Goal: Task Accomplishment & Management: Manage account settings

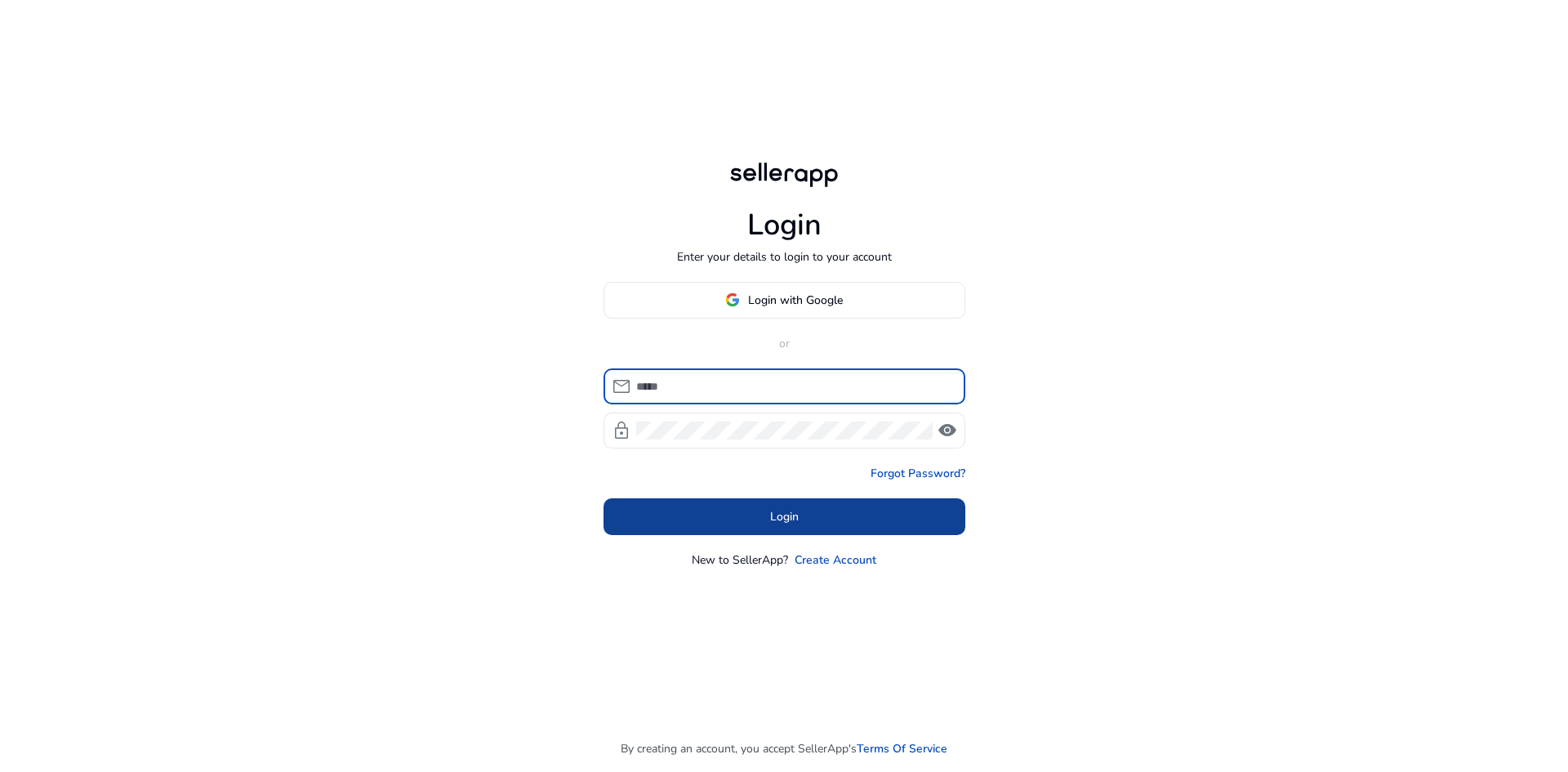
type input "**********"
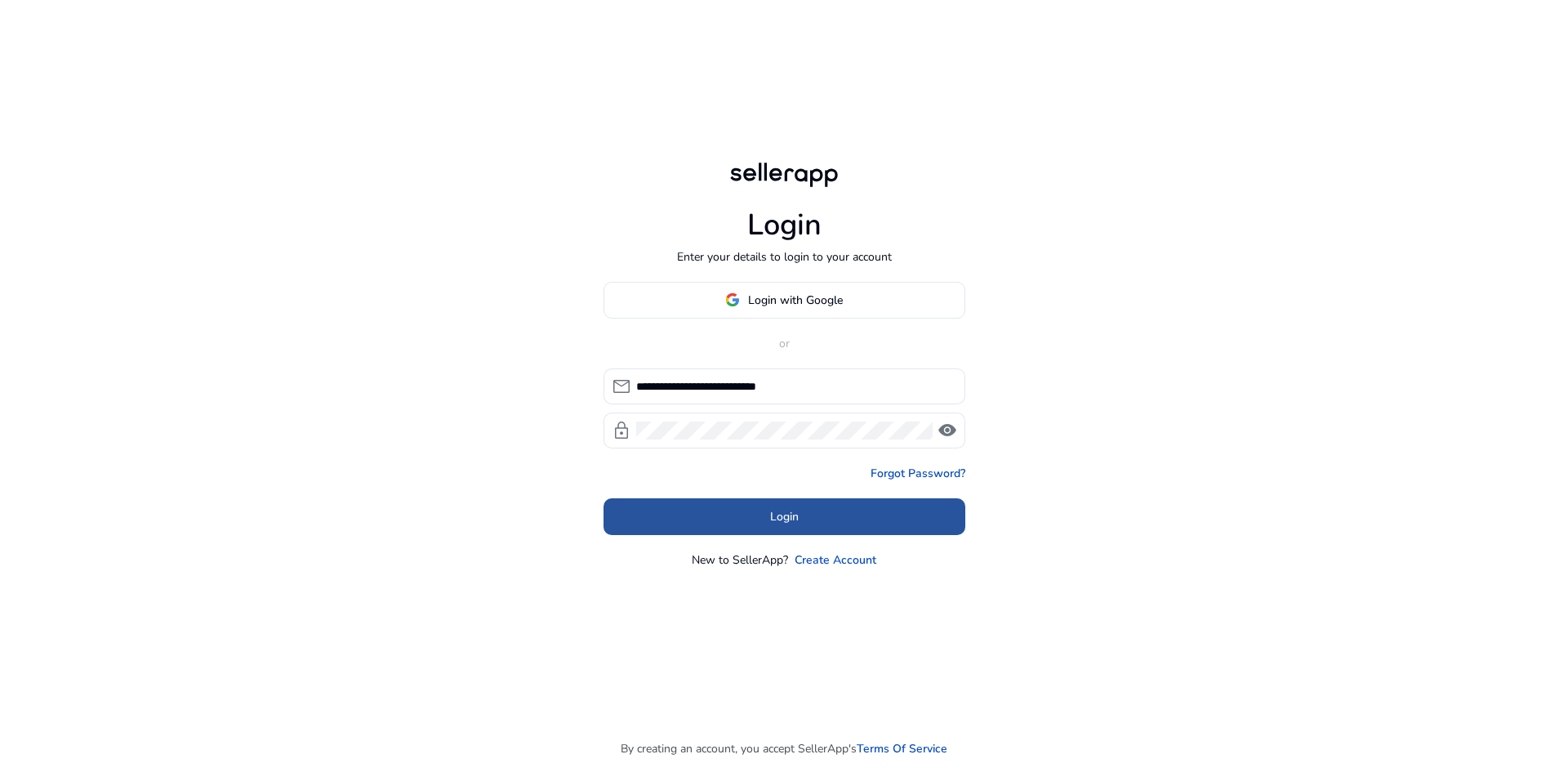
click at [737, 519] on span at bounding box center [784, 516] width 362 height 39
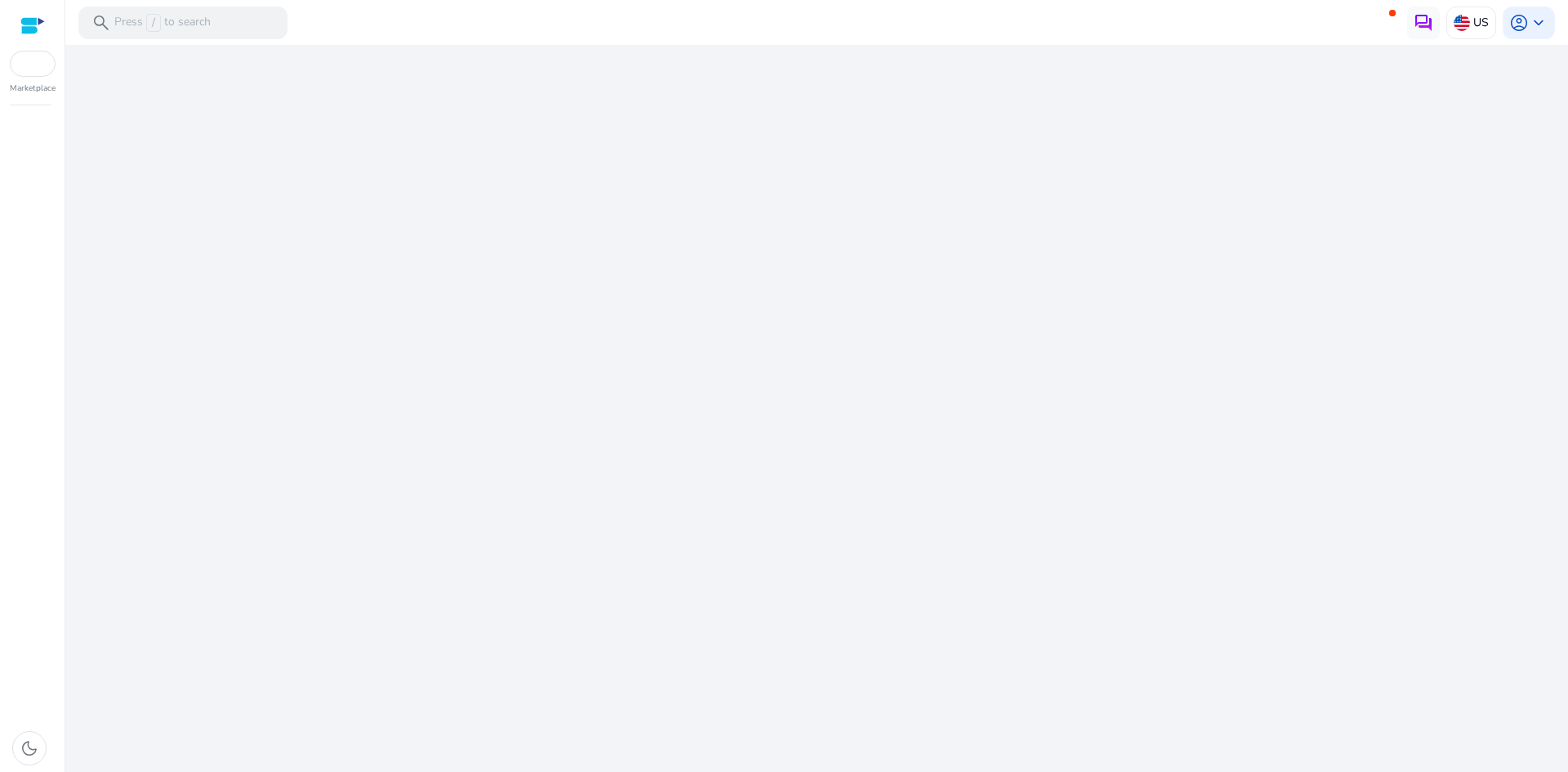
click at [807, 514] on div "We are getting things ready for you..." at bounding box center [816, 409] width 1490 height 727
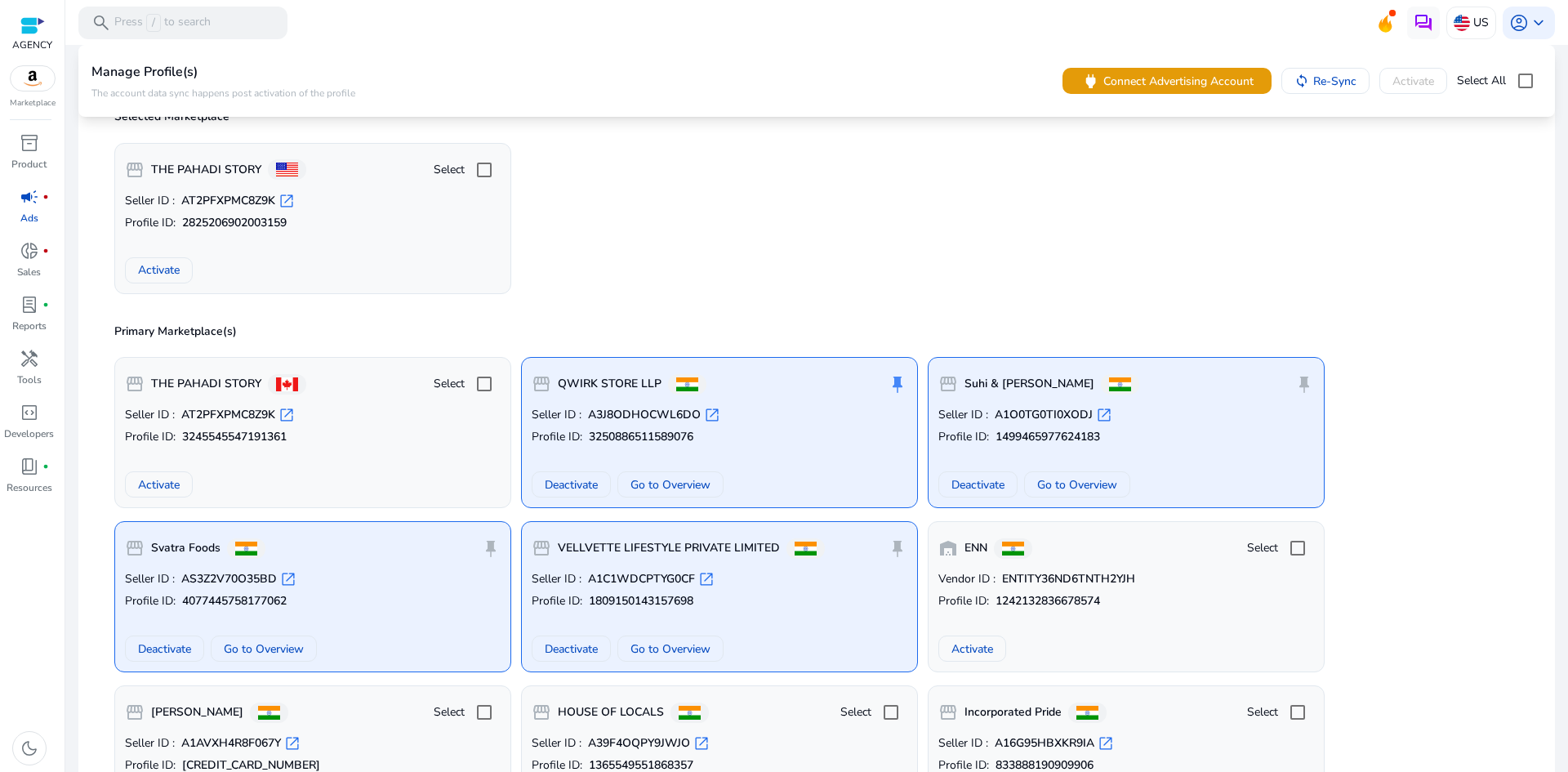
scroll to position [144, 0]
click at [1081, 483] on span "Go to Overview" at bounding box center [1077, 483] width 80 height 17
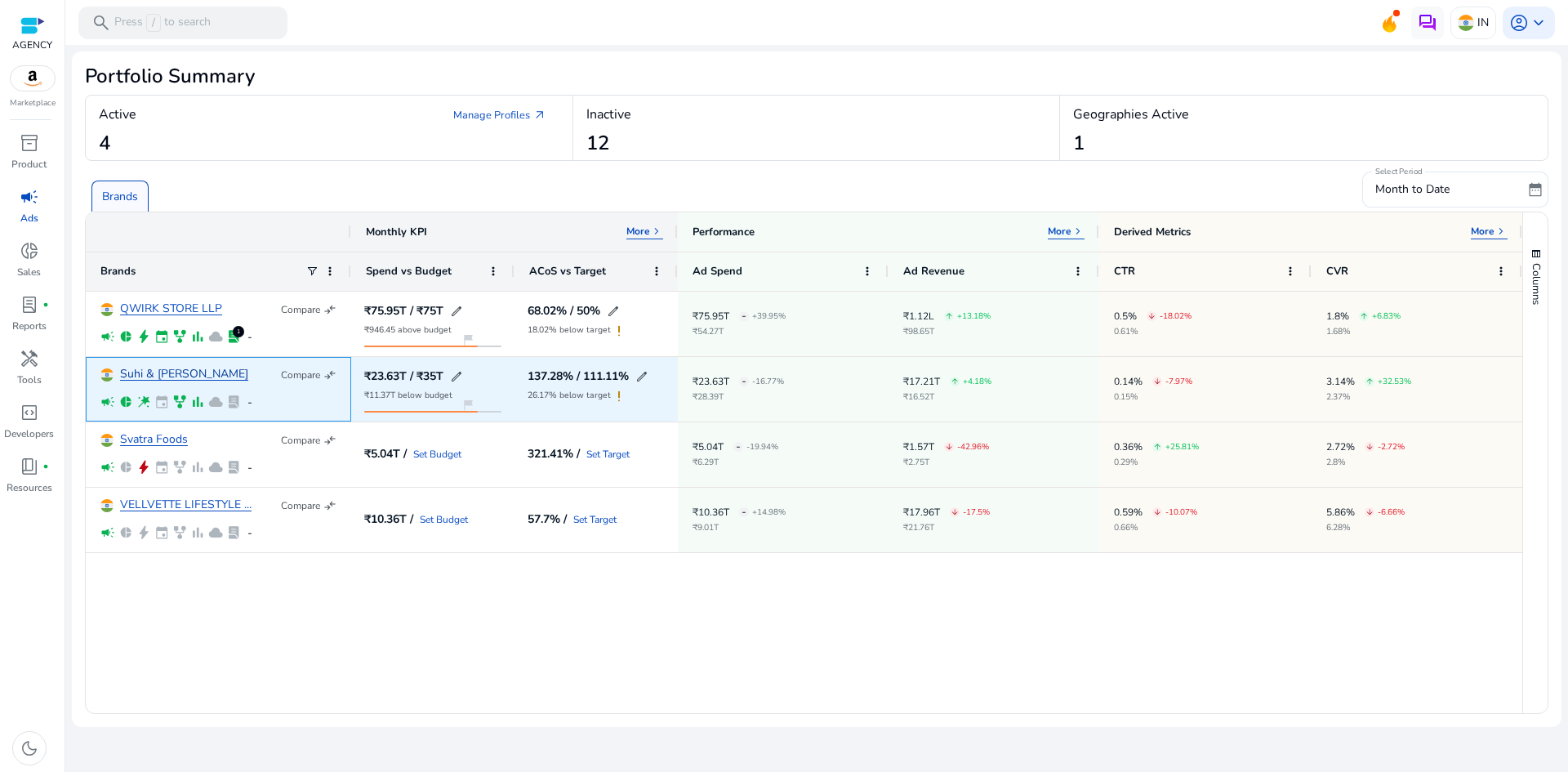
click at [162, 370] on link "Suhi & [PERSON_NAME]" at bounding box center [184, 374] width 128 height 12
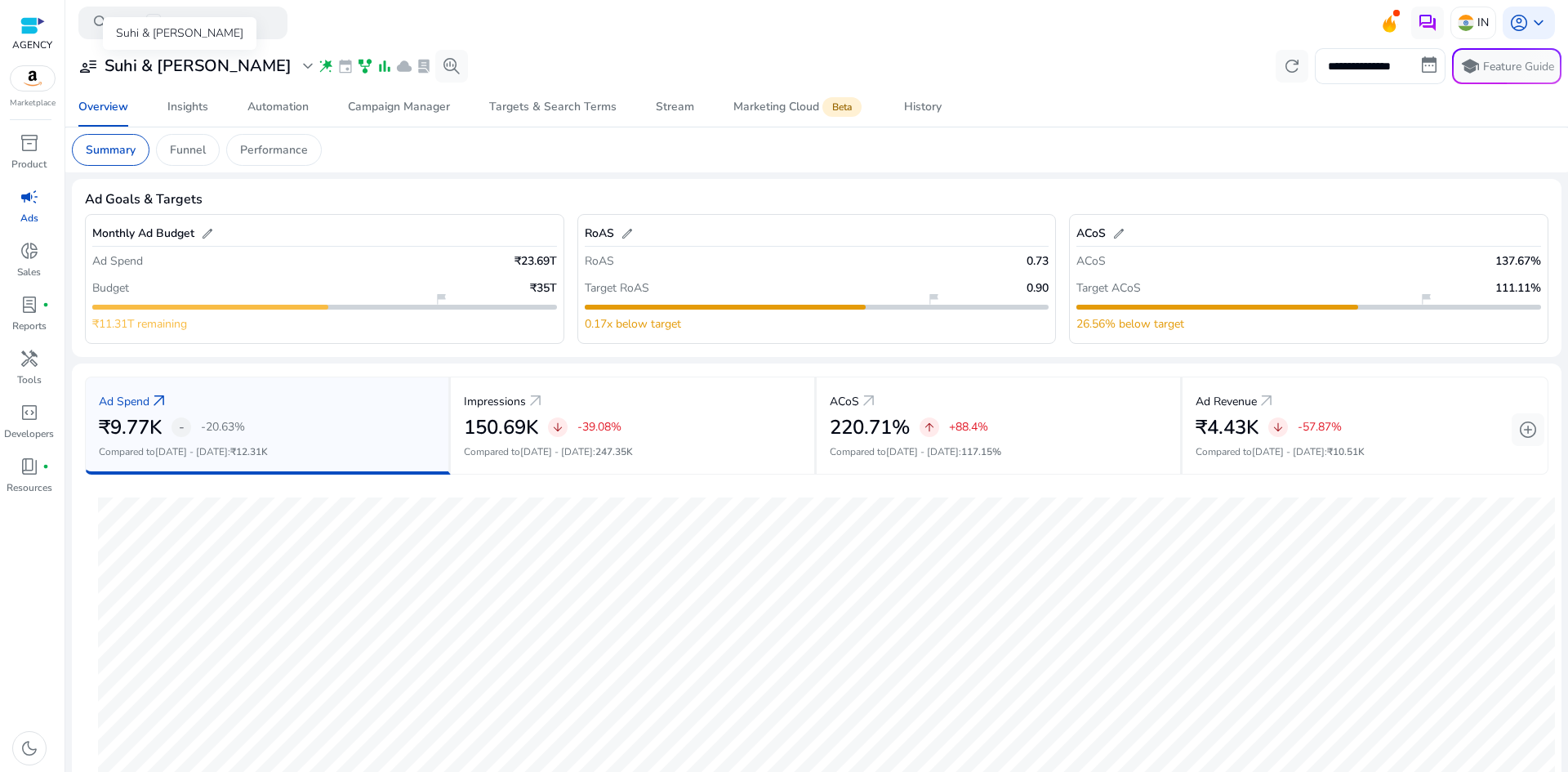
click at [298, 73] on span "expand_more" at bounding box center [308, 66] width 20 height 20
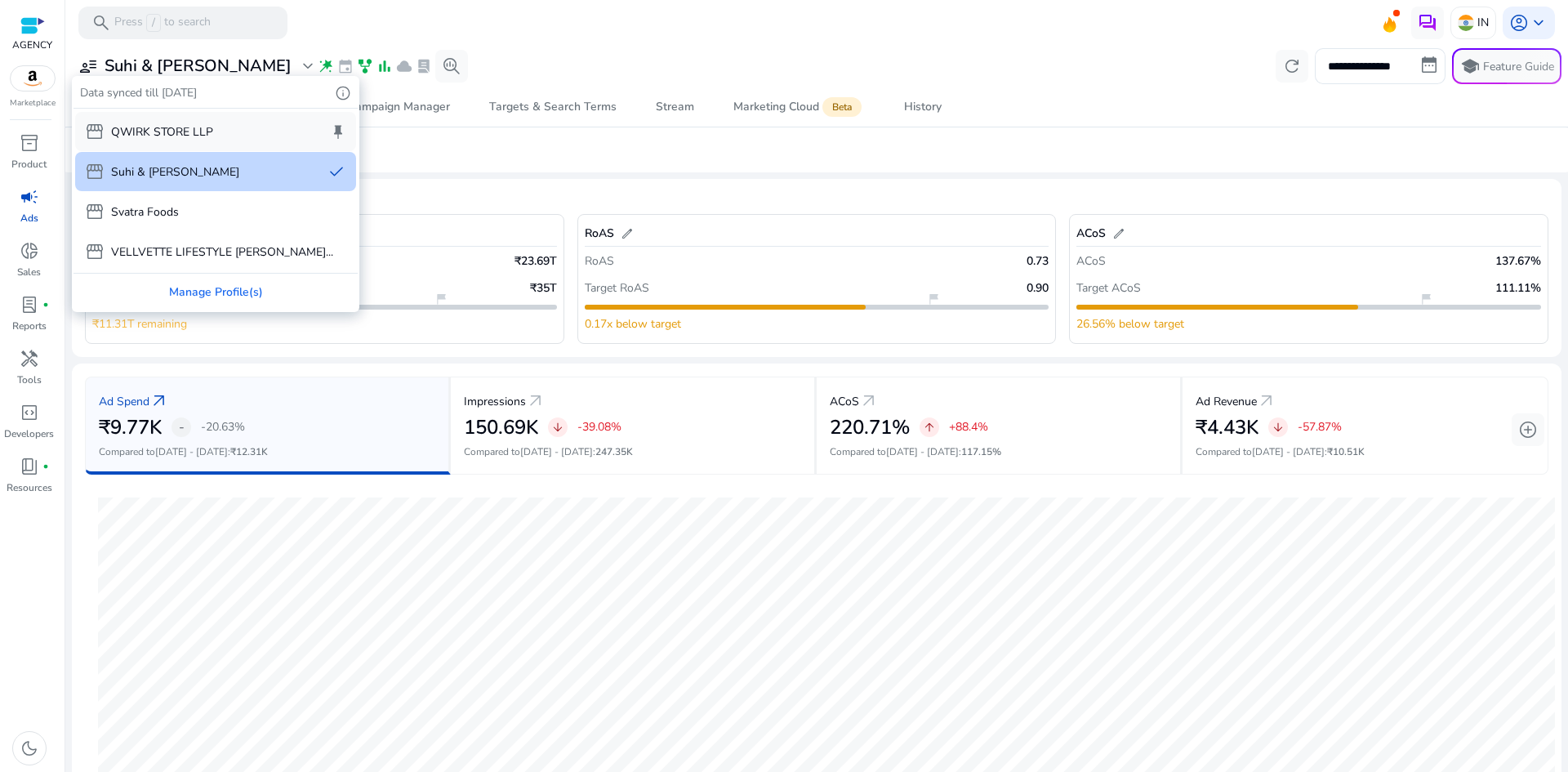
click at [205, 125] on p "QWIRK STORE LLP" at bounding box center [162, 132] width 102 height 17
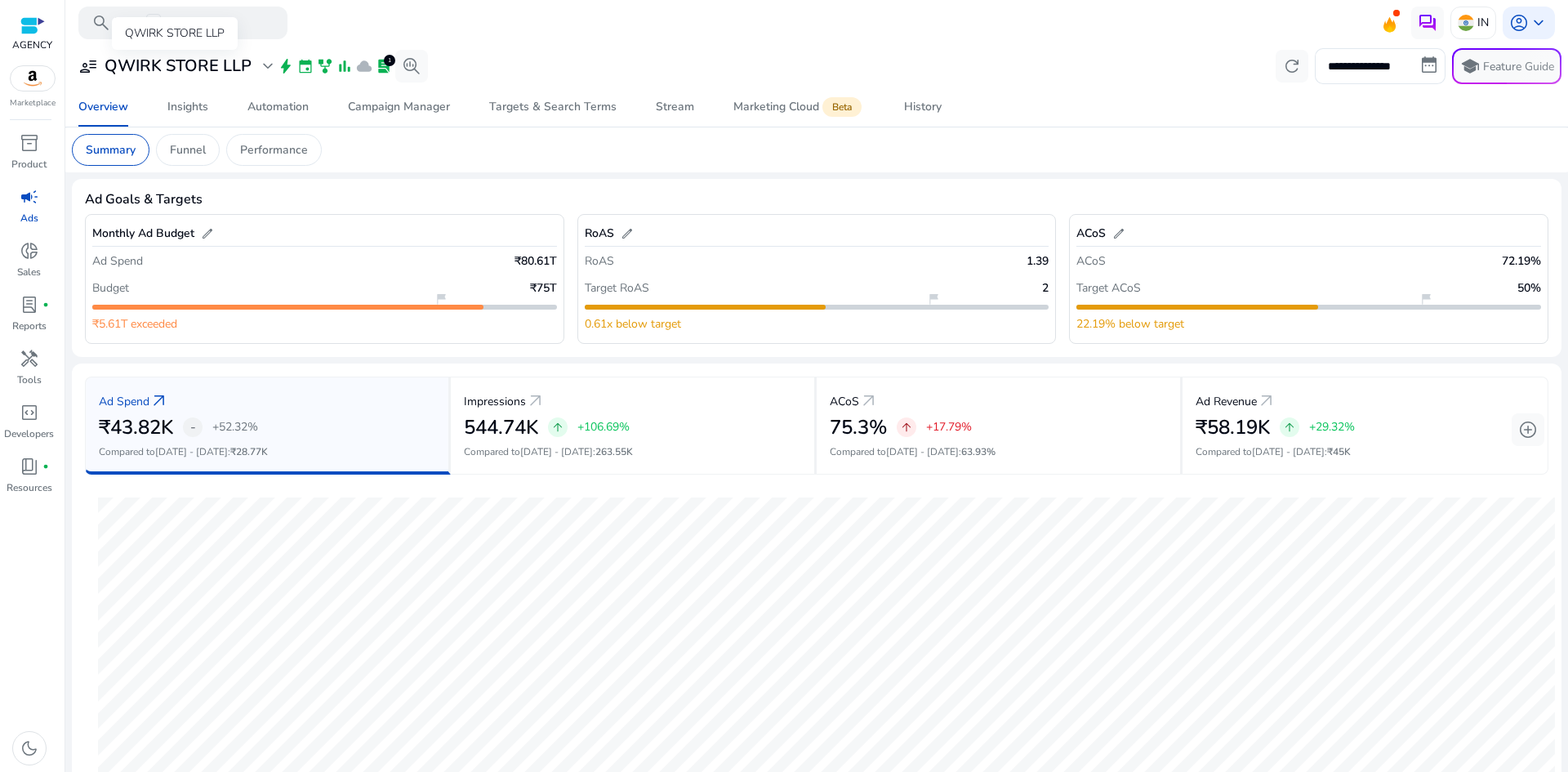
click at [260, 67] on span "expand_more" at bounding box center [268, 66] width 20 height 20
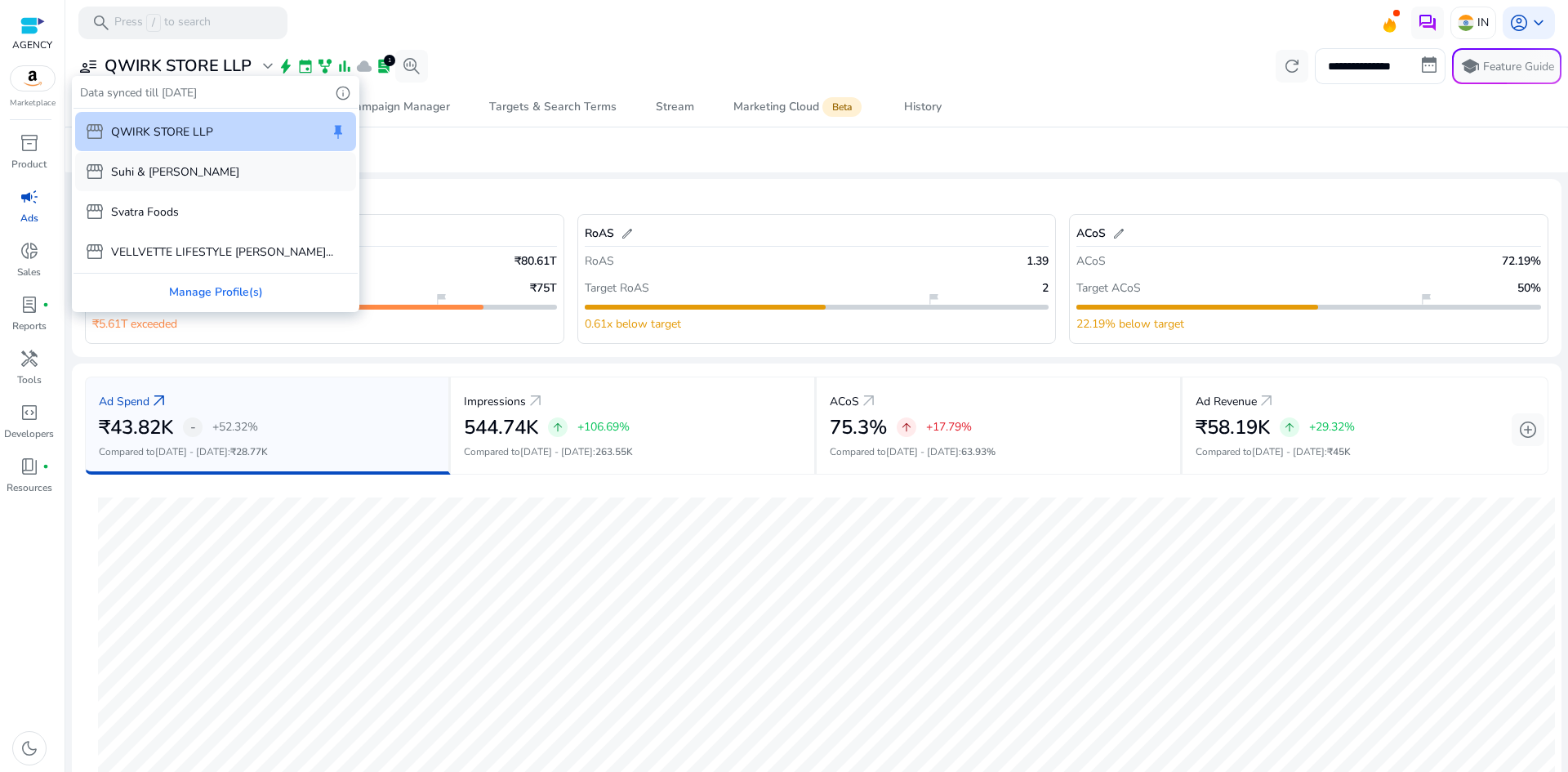
click at [190, 171] on div "storefront Suhi & [PERSON_NAME]" at bounding box center [215, 171] width 281 height 39
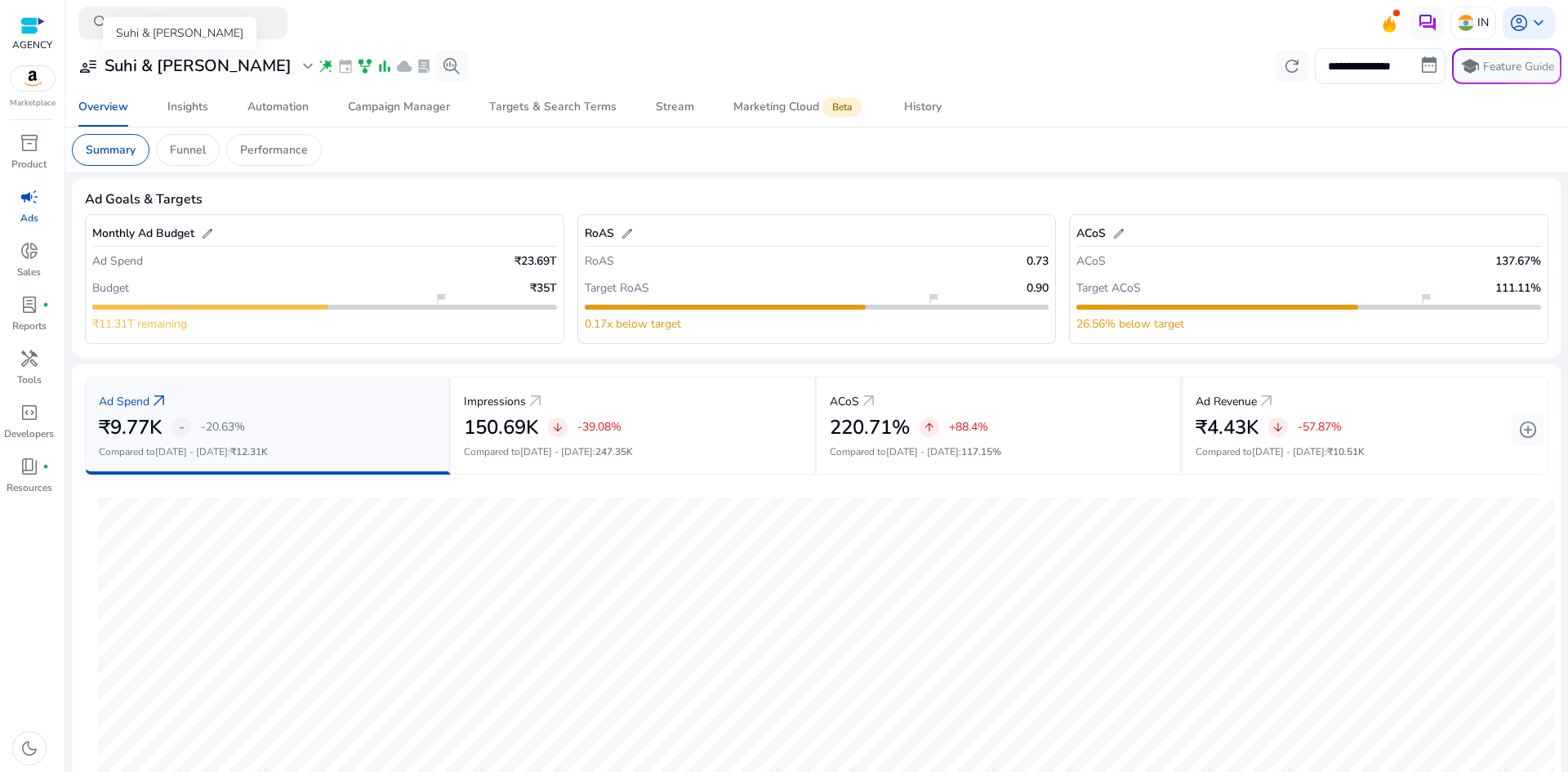
click at [298, 68] on span "expand_more" at bounding box center [308, 66] width 20 height 20
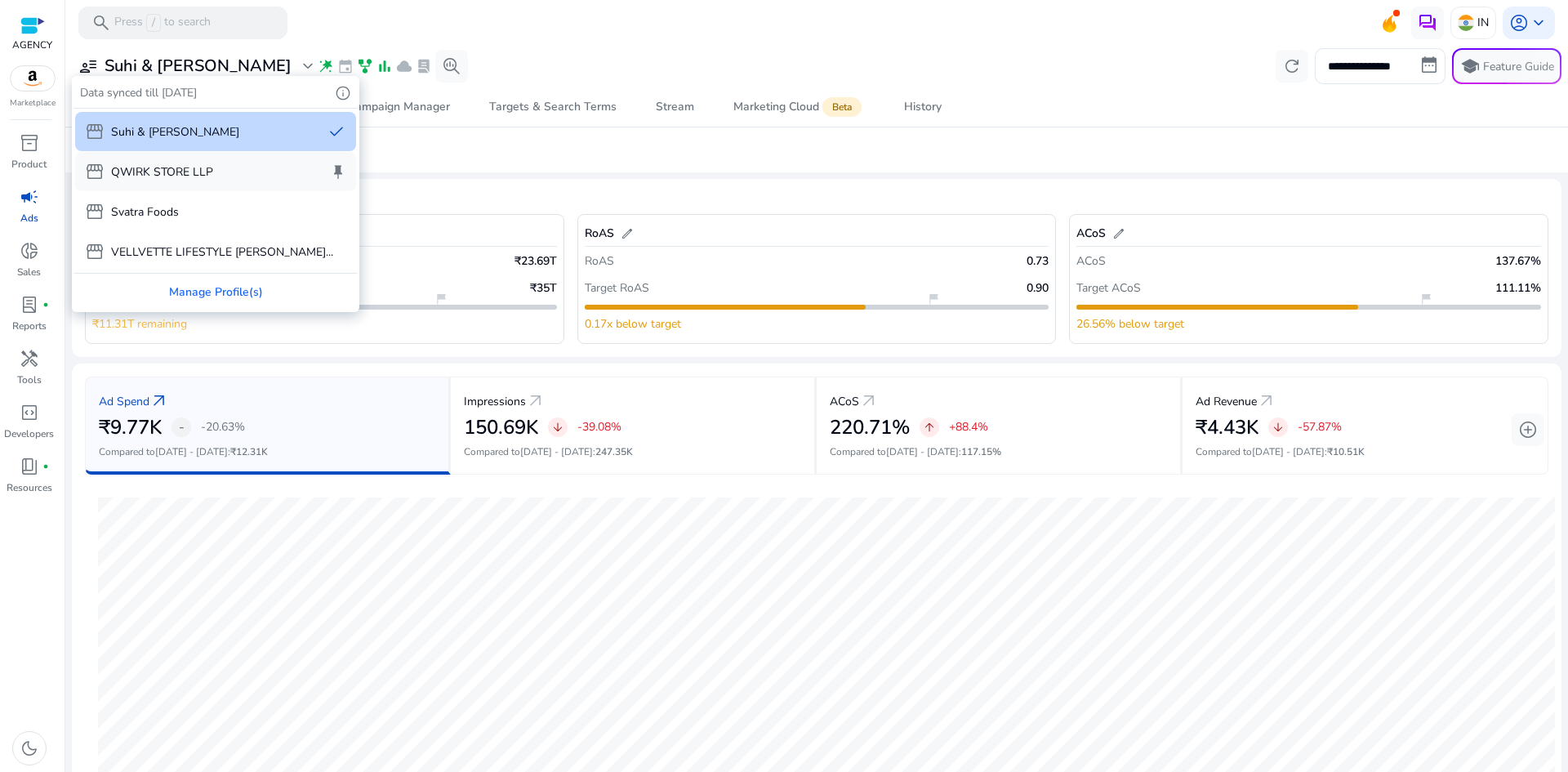
click at [201, 175] on p "QWIRK STORE LLP" at bounding box center [162, 172] width 102 height 17
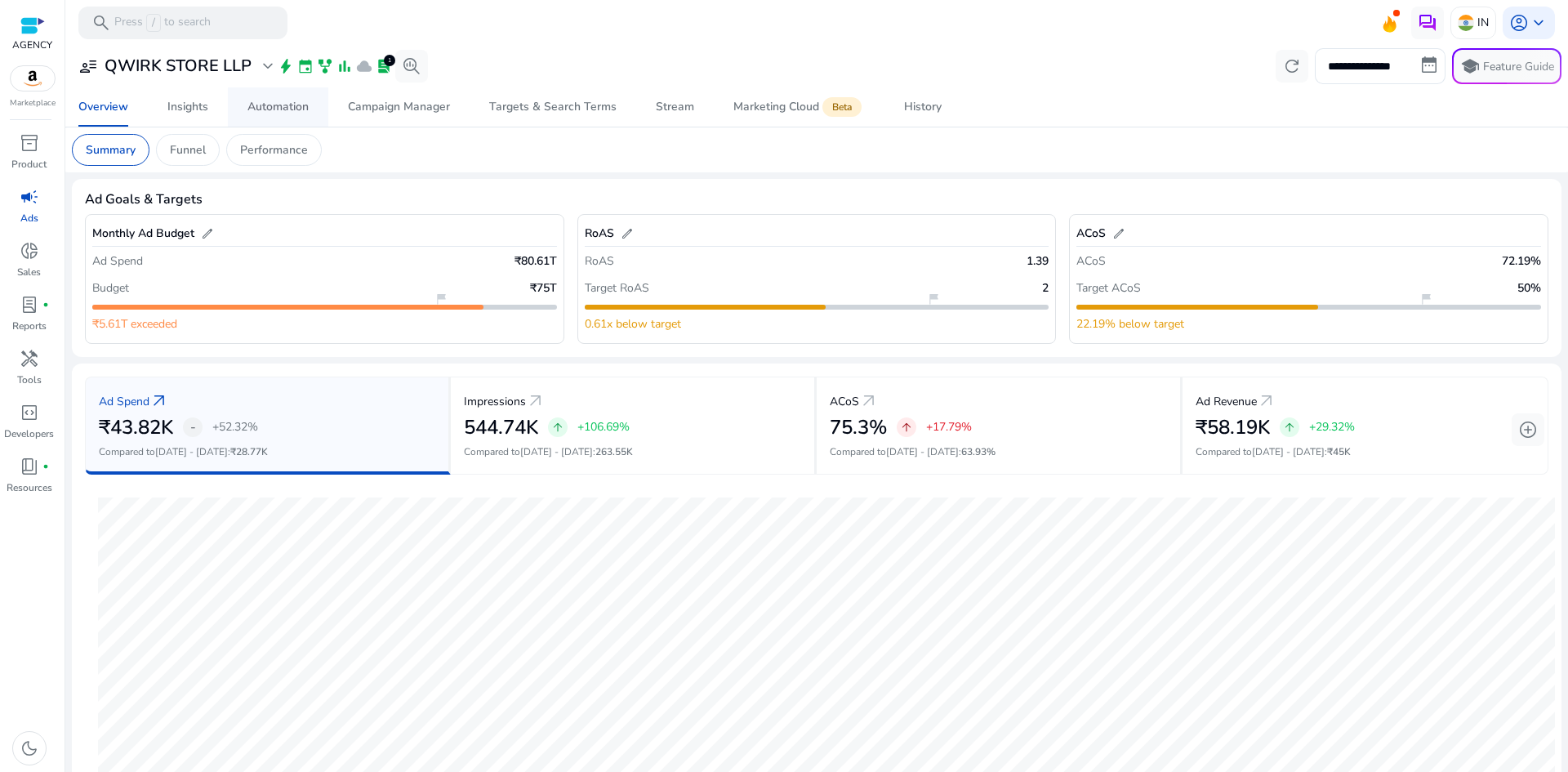
click at [286, 113] on div "Automation" at bounding box center [278, 107] width 61 height 11
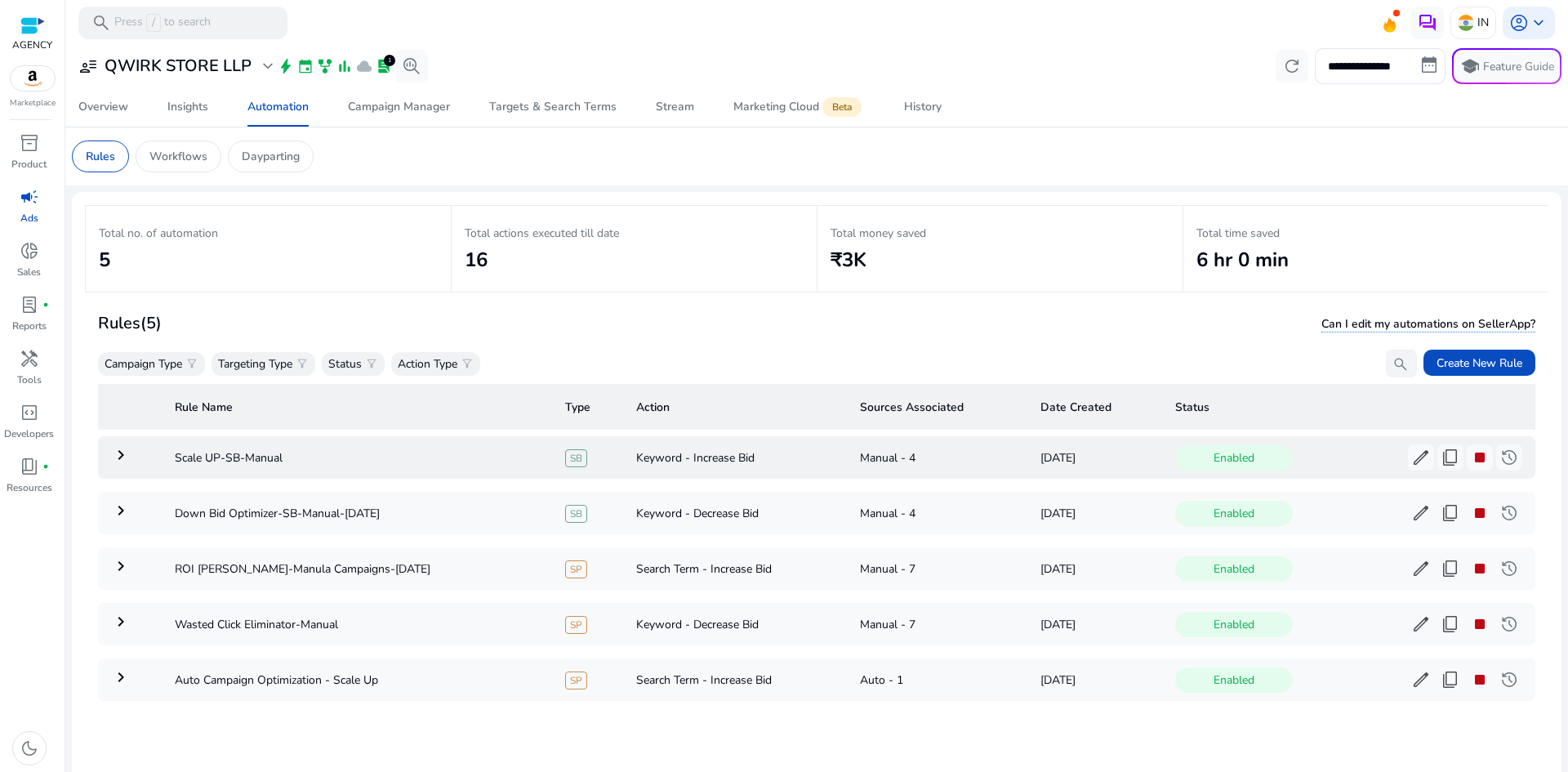
click at [119, 453] on mat-icon "keyboard_arrow_right" at bounding box center [120, 455] width 20 height 20
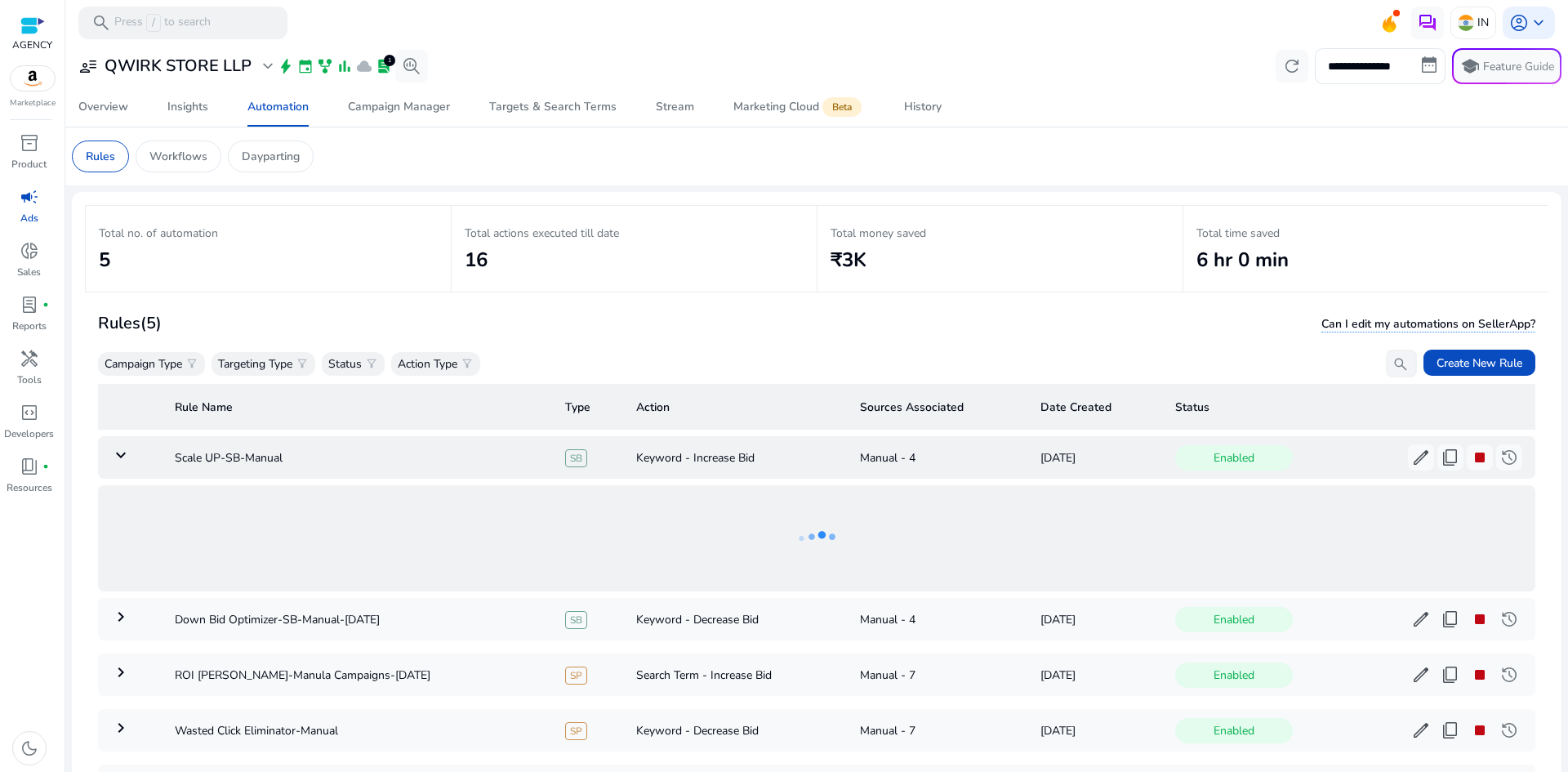
scroll to position [119, 0]
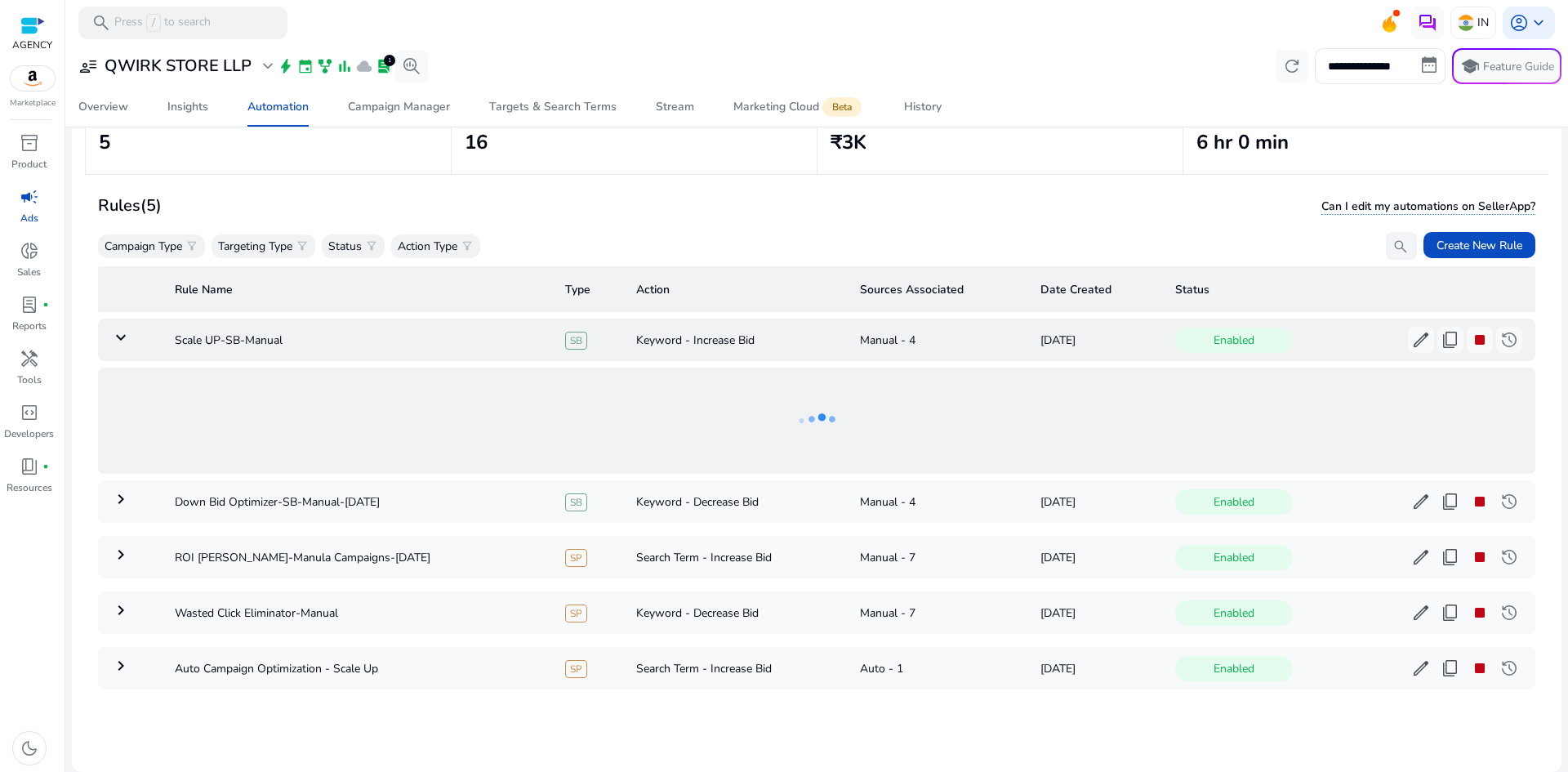
click at [119, 453] on ng-lottie at bounding box center [816, 421] width 1437 height 106
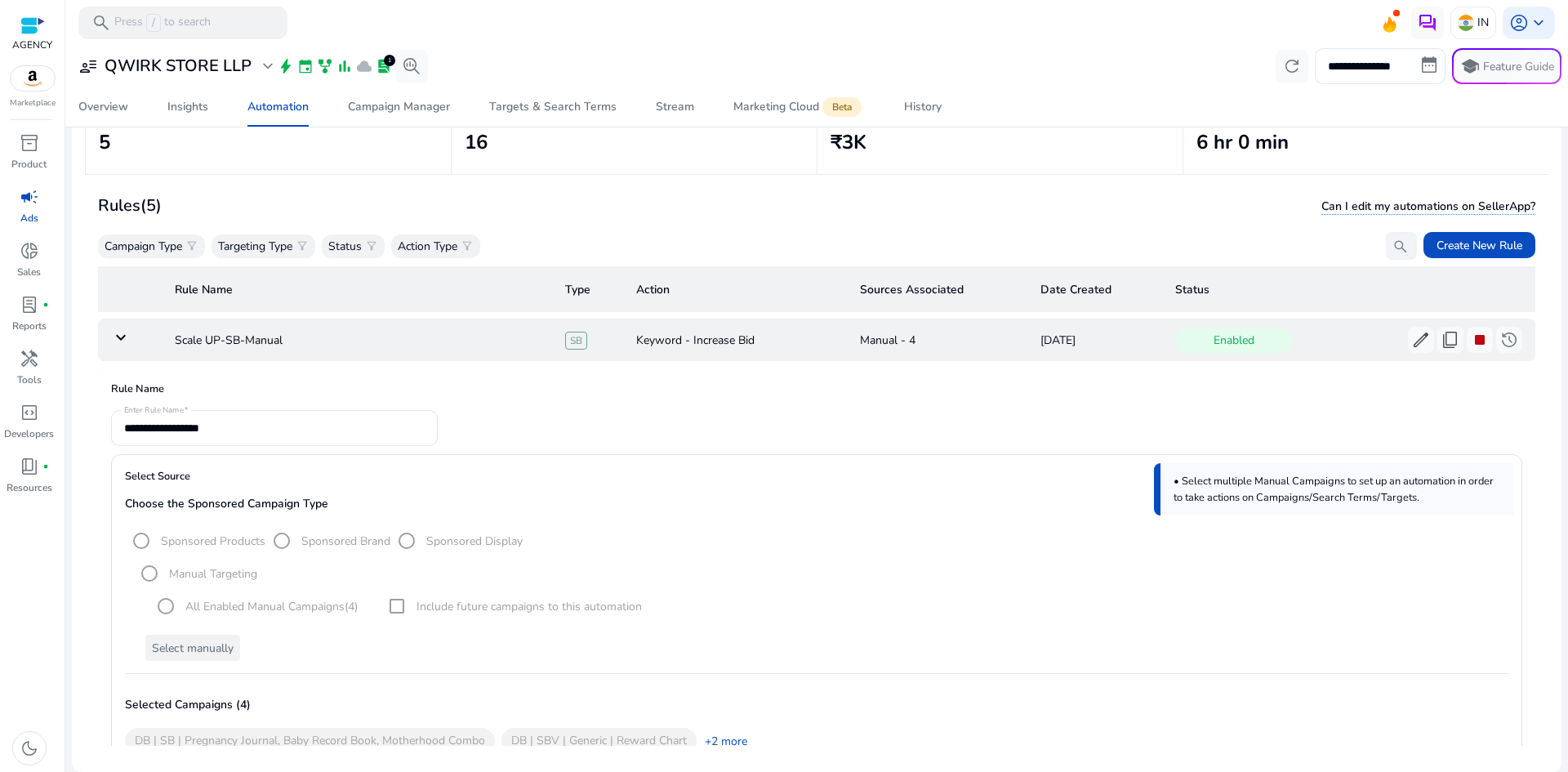
click at [125, 341] on mat-icon "keyboard_arrow_down" at bounding box center [120, 337] width 20 height 20
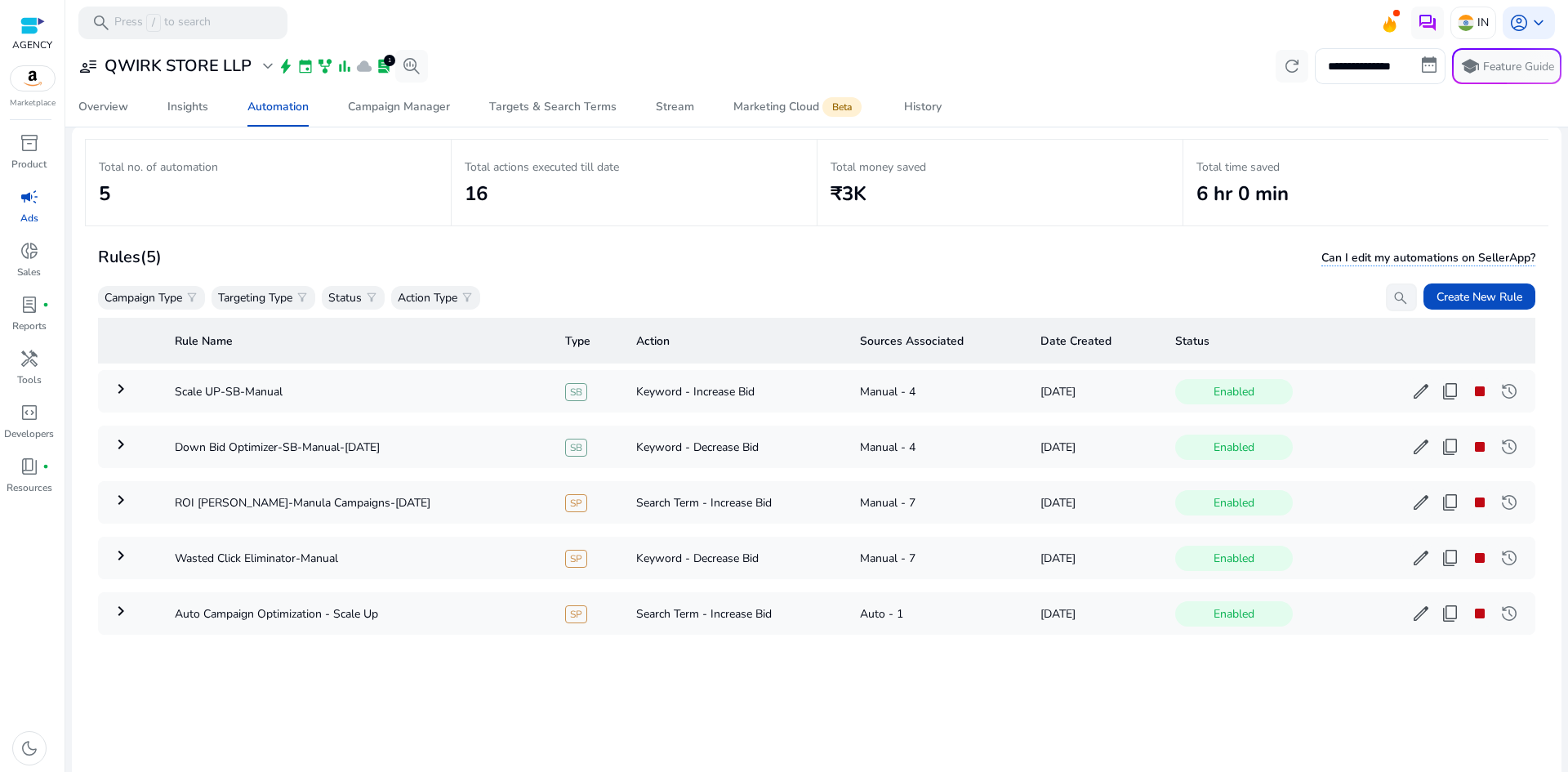
scroll to position [37, 0]
